Goal: Find specific page/section: Find specific page/section

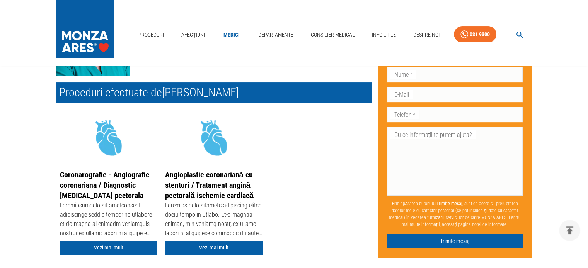
scroll to position [155, 0]
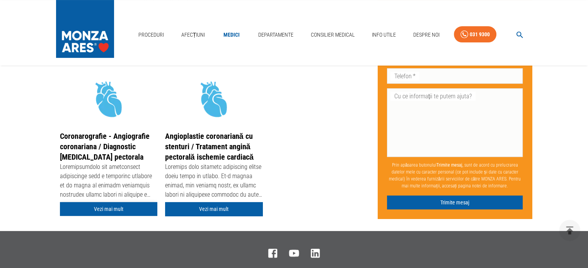
click at [106, 212] on link "Vezi mai mult" at bounding box center [108, 209] width 97 height 14
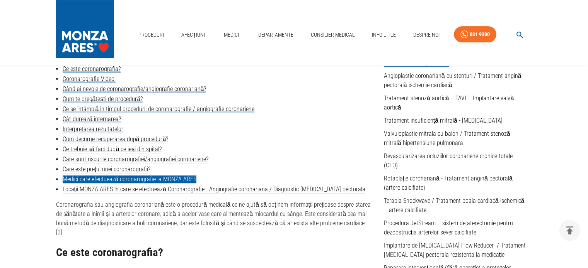
scroll to position [232, 0]
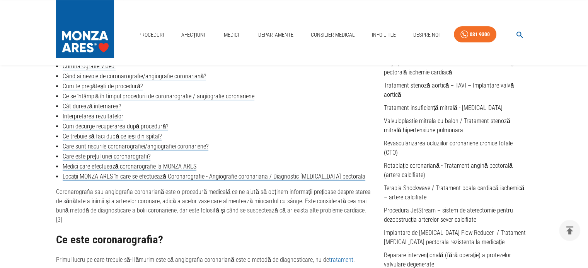
scroll to position [155, 0]
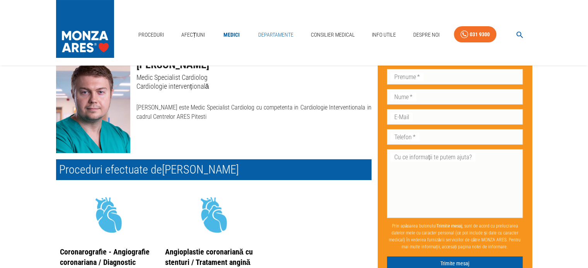
click at [264, 36] on link "Departamente" at bounding box center [275, 35] width 41 height 16
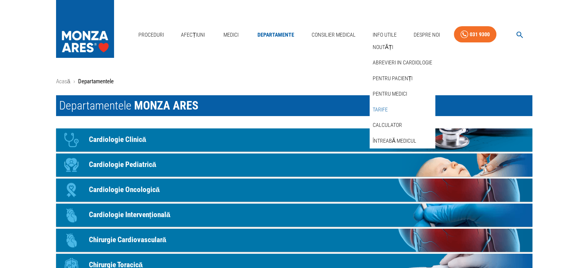
click at [380, 107] on link "Tarife" at bounding box center [380, 110] width 18 height 13
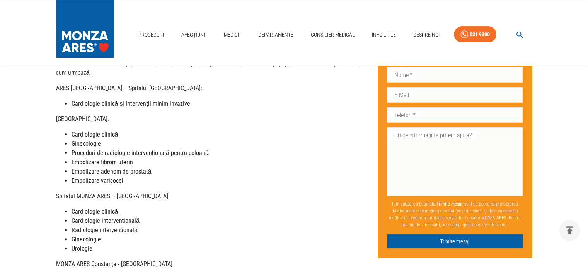
scroll to position [193, 0]
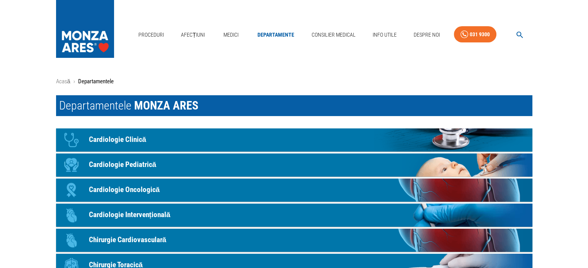
scroll to position [39, 0]
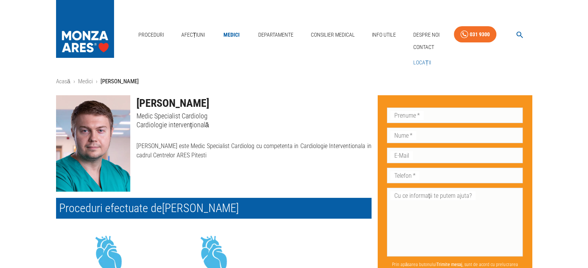
click at [426, 62] on link "Locații" at bounding box center [421, 62] width 21 height 13
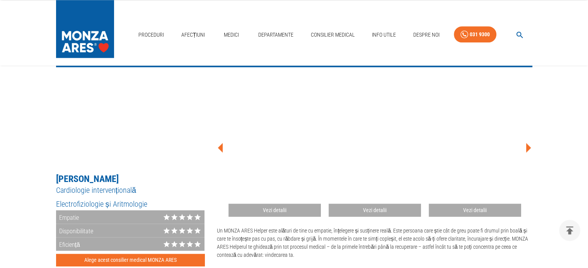
scroll to position [966, 0]
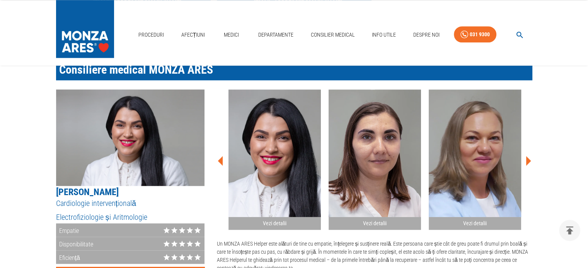
click at [529, 156] on icon at bounding box center [528, 161] width 5 height 10
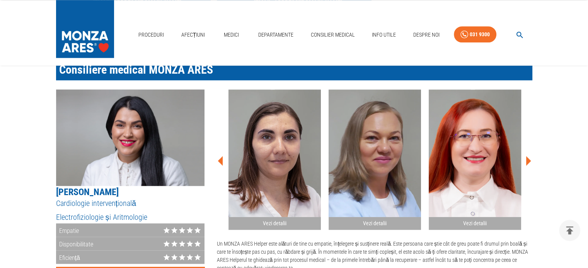
click at [529, 156] on icon at bounding box center [528, 161] width 5 height 10
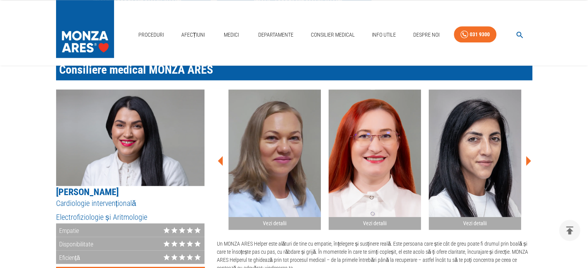
click at [529, 156] on icon at bounding box center [528, 161] width 5 height 10
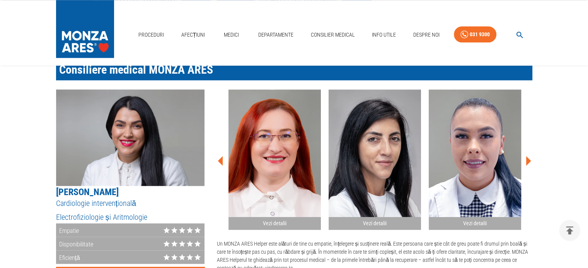
click at [529, 156] on icon at bounding box center [528, 161] width 5 height 10
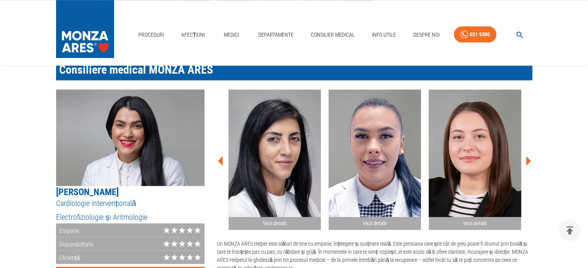
click at [529, 156] on icon at bounding box center [528, 161] width 5 height 10
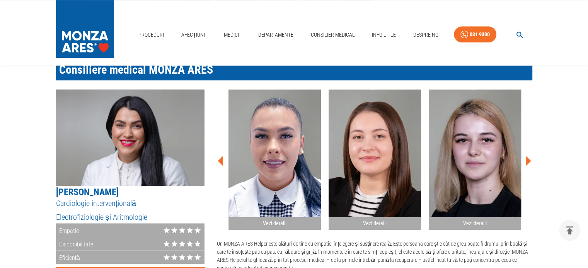
click at [529, 156] on icon at bounding box center [528, 161] width 5 height 10
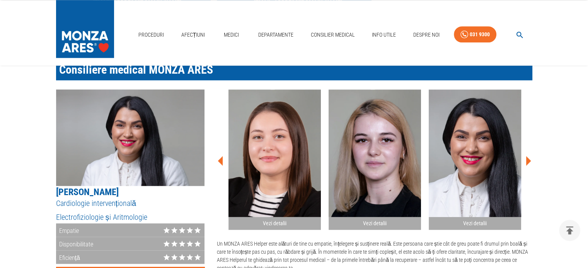
click at [529, 156] on icon at bounding box center [528, 161] width 5 height 10
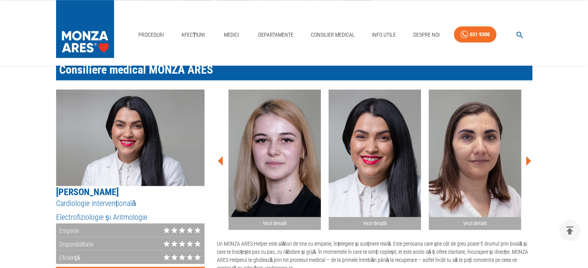
click at [529, 156] on icon at bounding box center [528, 161] width 5 height 10
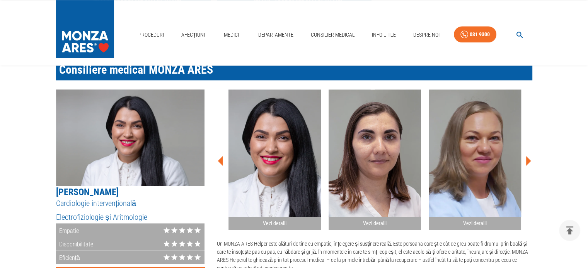
click at [529, 156] on icon at bounding box center [528, 161] width 5 height 10
